Goal: Information Seeking & Learning: Learn about a topic

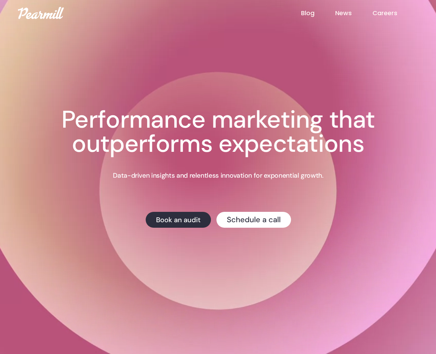
click at [318, 13] on link "Blog" at bounding box center [318, 13] width 34 height 9
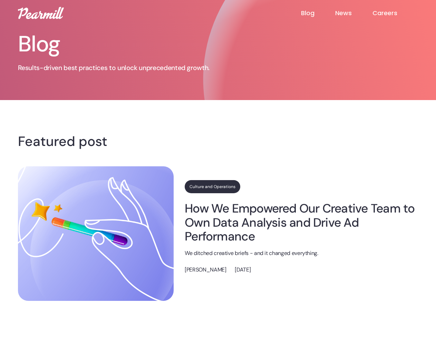
click at [96, 233] on img at bounding box center [96, 233] width 156 height 134
